Goal: Navigation & Orientation: Find specific page/section

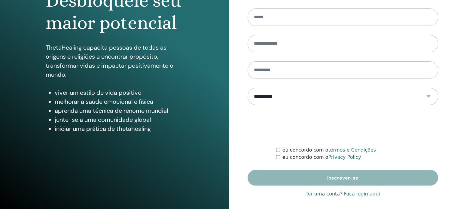
scroll to position [78, 0]
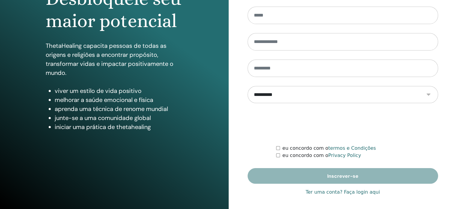
click at [364, 192] on link "Ter uma conta? Faça login aqui" at bounding box center [343, 191] width 74 height 7
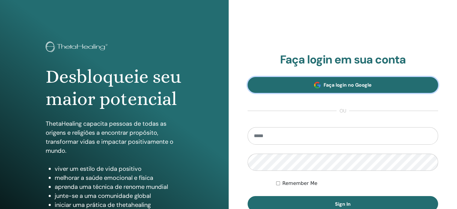
click at [303, 83] on link "Faça login no Google" at bounding box center [343, 85] width 191 height 16
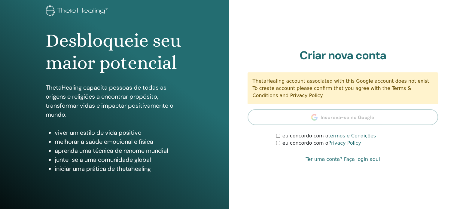
scroll to position [45, 0]
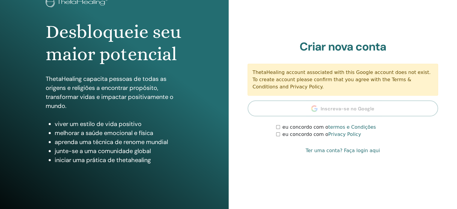
click at [358, 151] on link "Ter uma conta? Faça login aqui" at bounding box center [343, 150] width 74 height 7
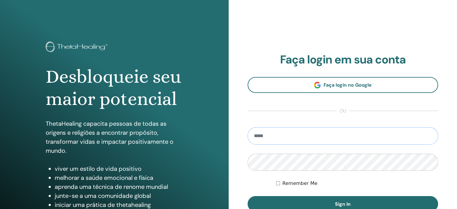
click at [311, 135] on input "email" at bounding box center [343, 135] width 191 height 17
type input "**********"
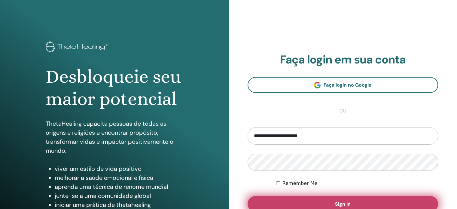
click at [324, 207] on button "Sign In" at bounding box center [343, 204] width 191 height 16
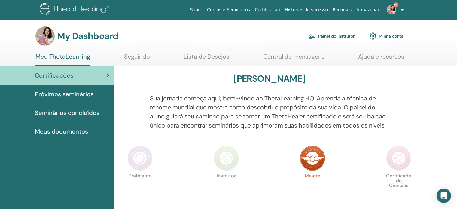
drag, startPoint x: 458, startPoint y: 37, endPoint x: 461, endPoint y: 35, distance: 3.8
click at [457, 35] on html "Sobre Cursos e Seminários Certificação Histórias de sucesso Recursos Armazenar …" at bounding box center [228, 104] width 457 height 209
click at [51, 92] on span "Próximos seminários" at bounding box center [64, 94] width 59 height 9
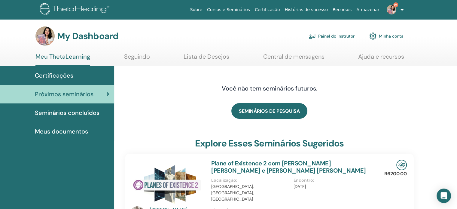
click at [339, 38] on link "Painel do instrutor" at bounding box center [332, 35] width 46 height 13
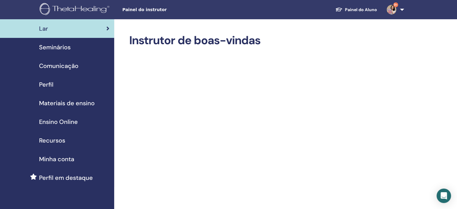
click at [56, 50] on span "Seminários" at bounding box center [55, 47] width 32 height 9
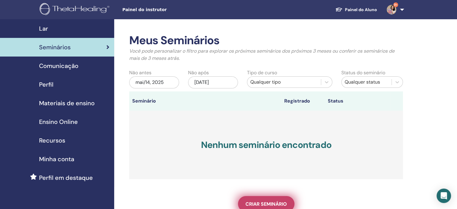
click at [257, 201] on span "Criar seminário" at bounding box center [265, 204] width 41 height 6
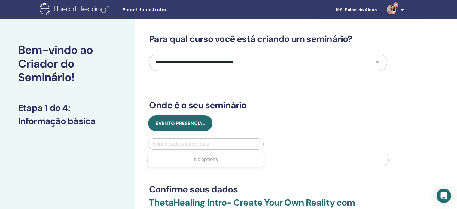
click at [201, 142] on div at bounding box center [205, 144] width 109 height 8
type input "***"
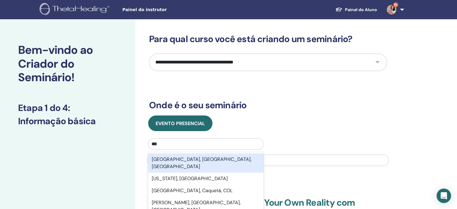
click at [190, 163] on div "Florianópolis, Santa Catarina, BRA" at bounding box center [205, 162] width 115 height 19
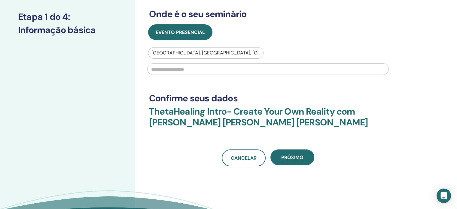
scroll to position [90, 0]
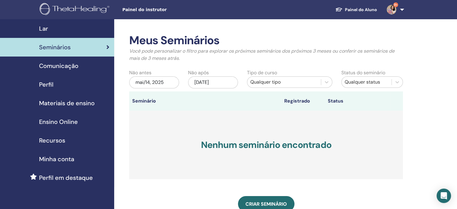
click at [60, 158] on span "Minha conta" at bounding box center [56, 158] width 35 height 9
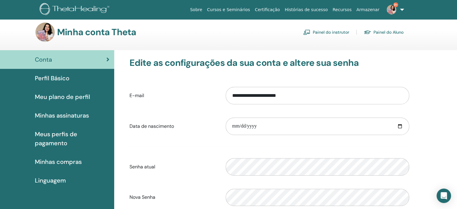
scroll to position [1, 0]
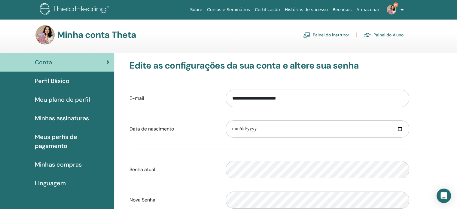
click at [78, 119] on span "Minhas assinaturas" at bounding box center [62, 118] width 54 height 9
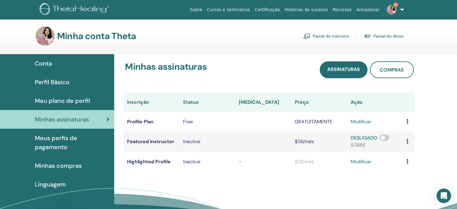
click at [46, 61] on span "Conta" at bounding box center [43, 63] width 17 height 9
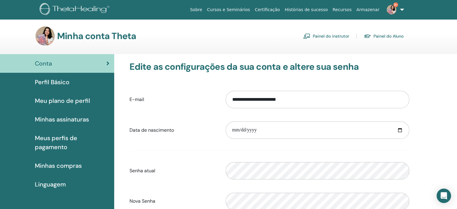
click at [332, 39] on link "Painel do instrutor" at bounding box center [326, 36] width 46 height 10
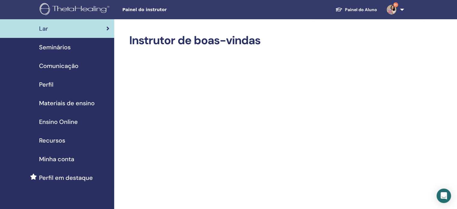
click at [350, 8] on link "Painel do Aluno" at bounding box center [355, 9] width 51 height 11
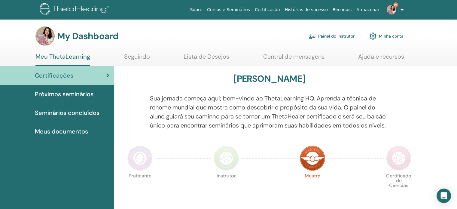
click at [75, 129] on span "Meus documentos" at bounding box center [61, 131] width 53 height 9
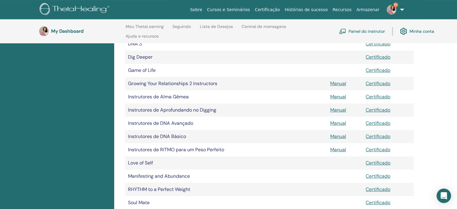
scroll to position [145, 0]
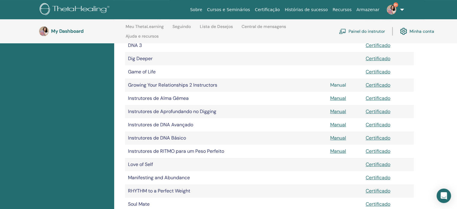
click at [342, 84] on link "Manual" at bounding box center [338, 85] width 16 height 6
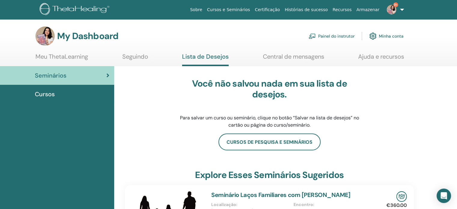
click at [309, 55] on link "Central de mensagens" at bounding box center [293, 59] width 61 height 12
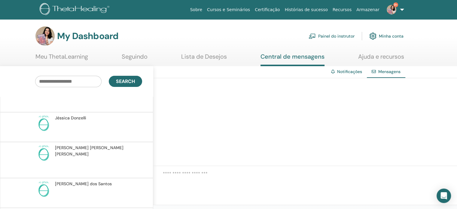
scroll to position [542, 0]
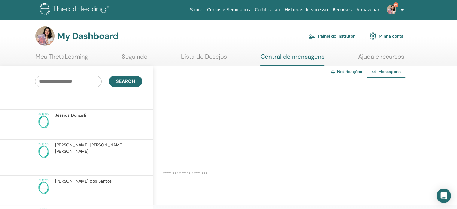
click at [103, 142] on span "[PERSON_NAME] [PERSON_NAME] Tumelero [PERSON_NAME]" at bounding box center [97, 148] width 85 height 13
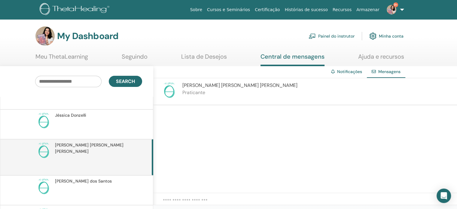
click at [78, 59] on link "Meu ThetaLearning" at bounding box center [61, 59] width 53 height 12
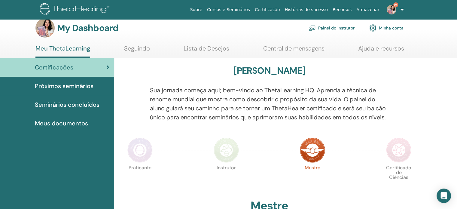
scroll to position [11, 0]
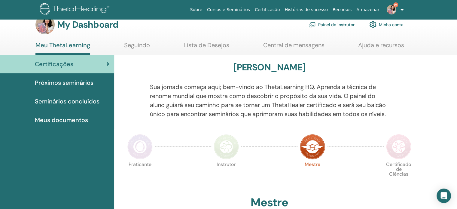
click at [346, 24] on link "Painel do instrutor" at bounding box center [332, 24] width 46 height 13
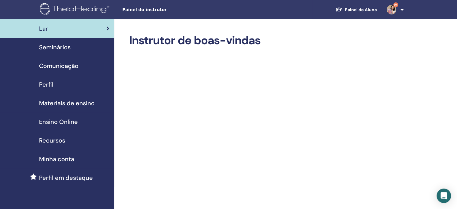
click at [62, 47] on span "Seminários" at bounding box center [55, 47] width 32 height 9
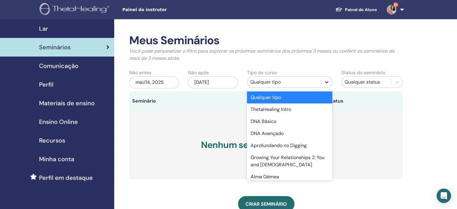
click at [326, 84] on icon at bounding box center [327, 82] width 6 height 6
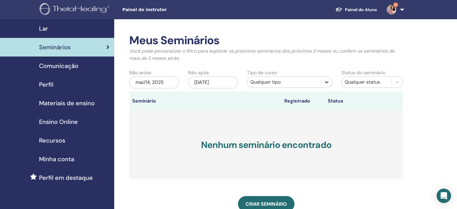
click at [326, 84] on icon at bounding box center [327, 82] width 6 height 6
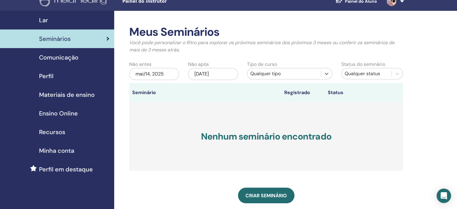
scroll to position [9, 0]
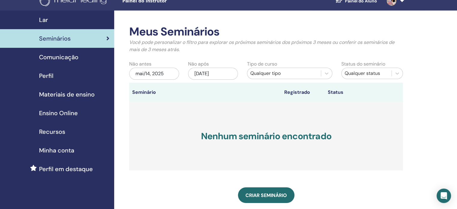
click at [53, 78] on span "Perfil" at bounding box center [46, 75] width 14 height 9
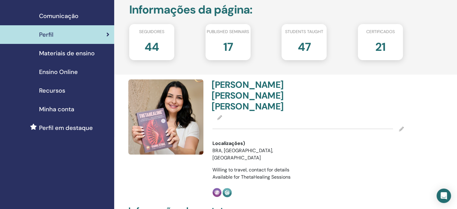
scroll to position [50, 0]
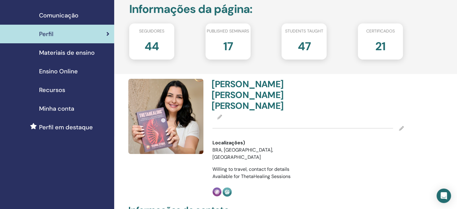
click at [62, 109] on span "Minha conta" at bounding box center [56, 108] width 35 height 9
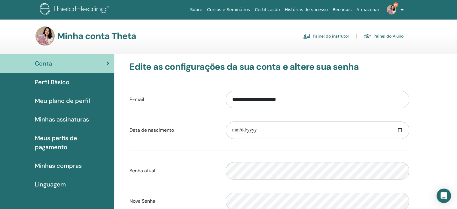
click at [78, 121] on span "Minhas assinaturas" at bounding box center [62, 119] width 54 height 9
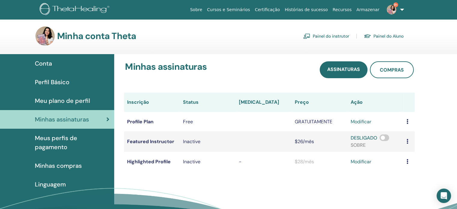
click at [69, 165] on span "Minhas compras" at bounding box center [58, 165] width 47 height 9
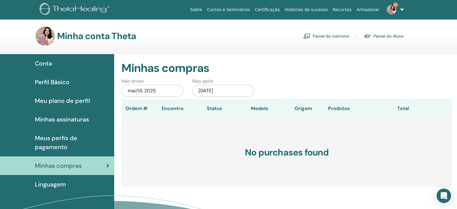
click at [381, 36] on link "Painel do Aluno" at bounding box center [384, 36] width 40 height 10
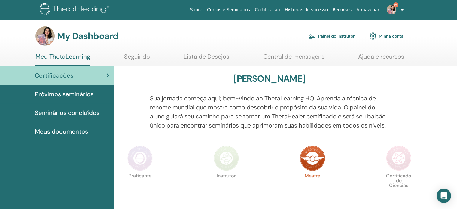
click at [282, 11] on link "Certificação" at bounding box center [267, 9] width 30 height 11
click at [81, 117] on link "Seminários concluídos" at bounding box center [57, 112] width 114 height 19
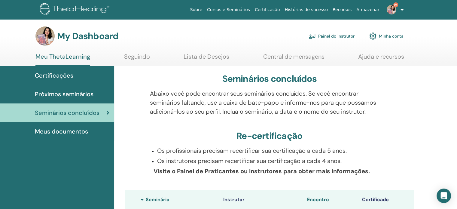
click at [335, 35] on link "Painel do instrutor" at bounding box center [332, 35] width 46 height 13
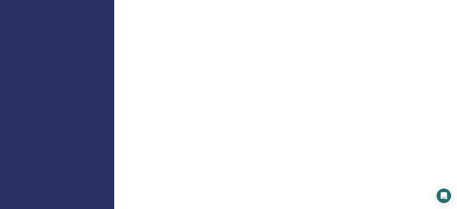
scroll to position [241, 0]
